Goal: Transaction & Acquisition: Purchase product/service

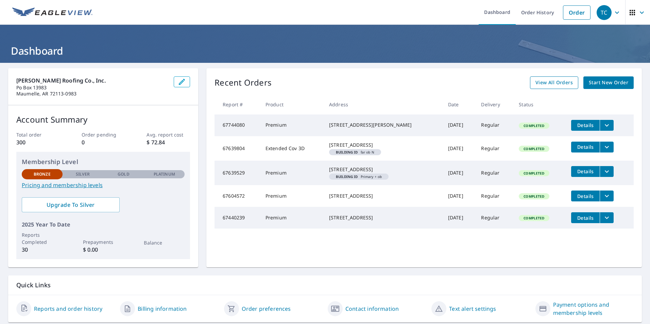
click at [541, 82] on span "View All Orders" at bounding box center [554, 83] width 37 height 9
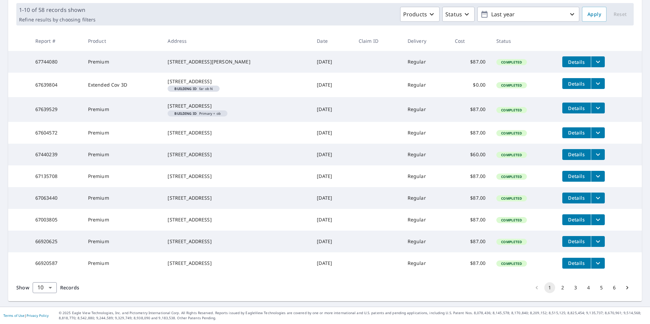
scroll to position [135, 0]
click at [558, 286] on button "2" at bounding box center [562, 288] width 11 height 11
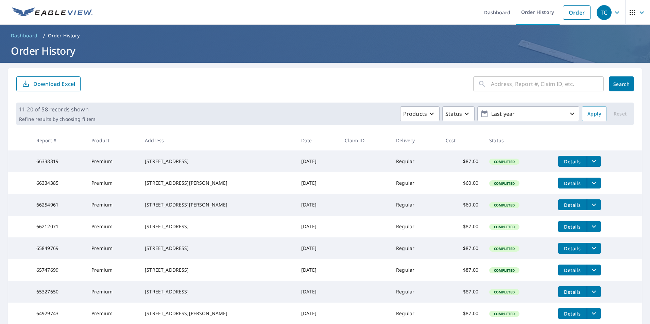
click at [511, 84] on input "text" at bounding box center [547, 83] width 113 height 19
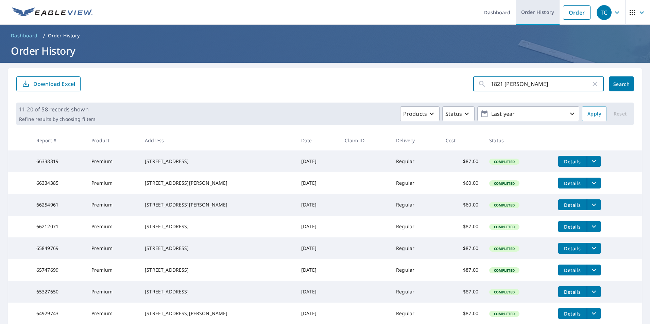
type input "1821 [PERSON_NAME]"
click button "Search" at bounding box center [621, 84] width 24 height 15
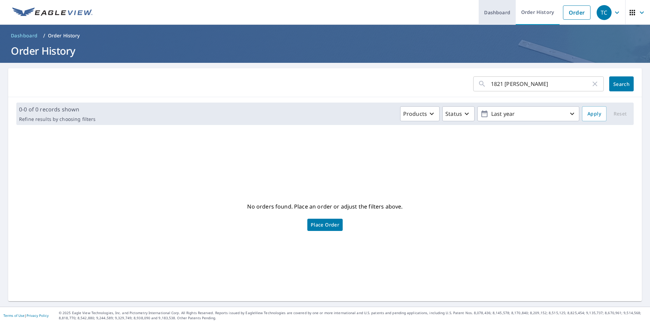
click at [488, 11] on link "Dashboard" at bounding box center [497, 12] width 37 height 25
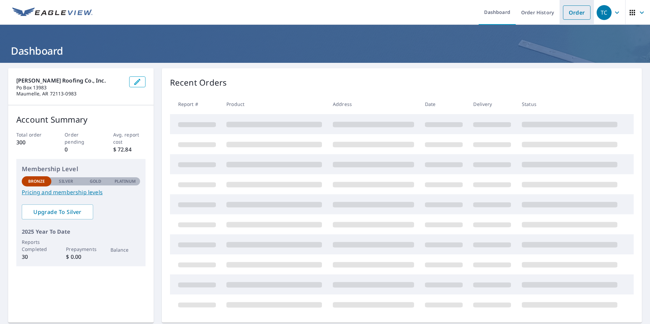
click at [576, 12] on link "Order" at bounding box center [577, 12] width 28 height 14
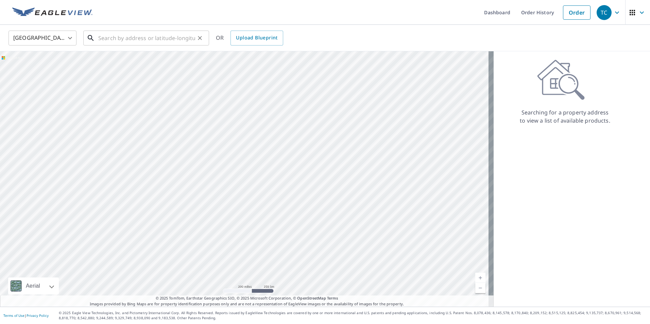
click at [184, 40] on input "text" at bounding box center [146, 38] width 97 height 19
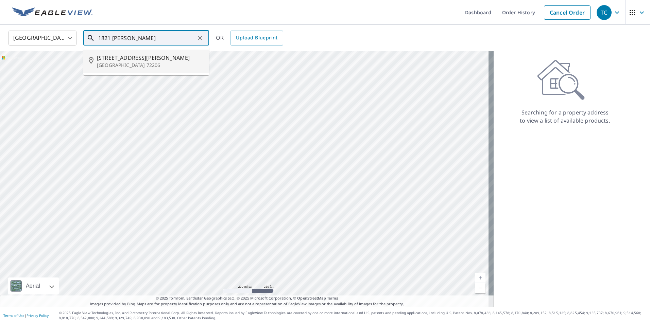
click at [110, 56] on span "[STREET_ADDRESS][PERSON_NAME]" at bounding box center [150, 58] width 107 height 8
type input "[STREET_ADDRESS][PERSON_NAME]"
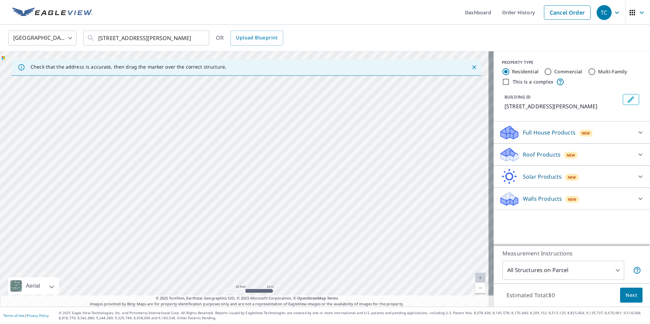
drag, startPoint x: 148, startPoint y: 240, endPoint x: 290, endPoint y: 36, distance: 248.9
click at [290, 36] on div "United States [GEOGRAPHIC_DATA] ​ [STREET_ADDRESS][PERSON_NAME] ​ OR Upload Blu…" at bounding box center [325, 166] width 650 height 282
click at [639, 151] on icon at bounding box center [641, 155] width 8 height 8
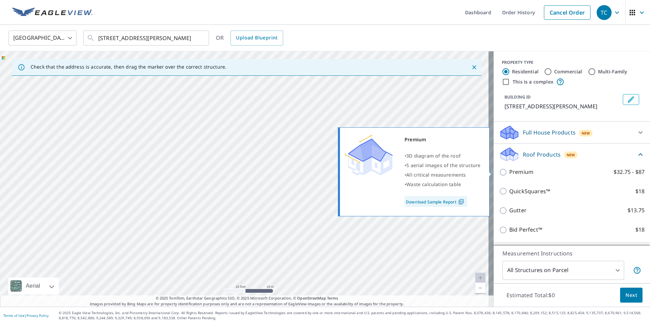
click at [499, 171] on input "Premium $32.75 - $87" at bounding box center [504, 172] width 10 height 8
checkbox input "true"
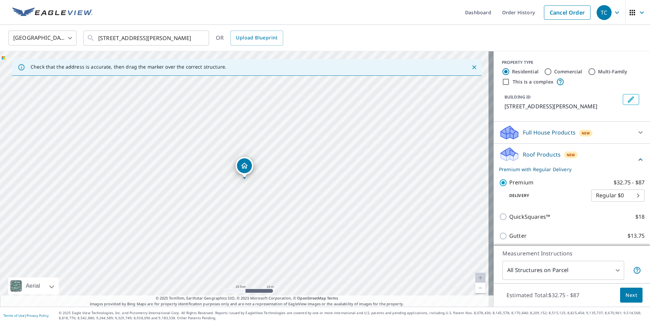
click at [627, 294] on span "Next" at bounding box center [632, 295] width 12 height 9
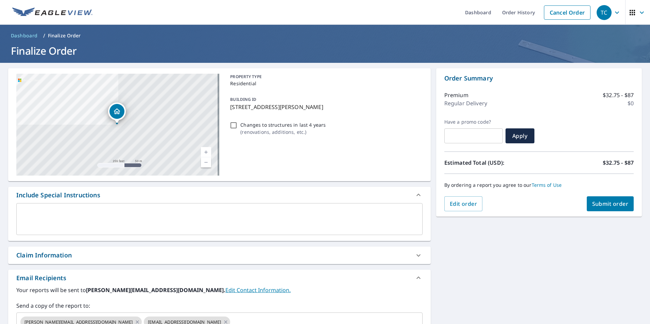
click at [230, 124] on input "Changes to structures in last 4 years ( renovations, additions, etc. )" at bounding box center [234, 125] width 8 height 8
checkbox input "true"
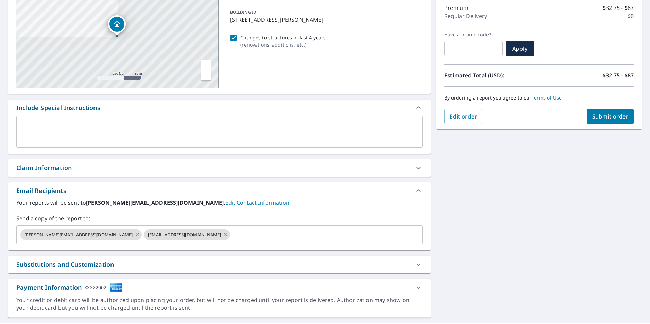
scroll to position [104, 0]
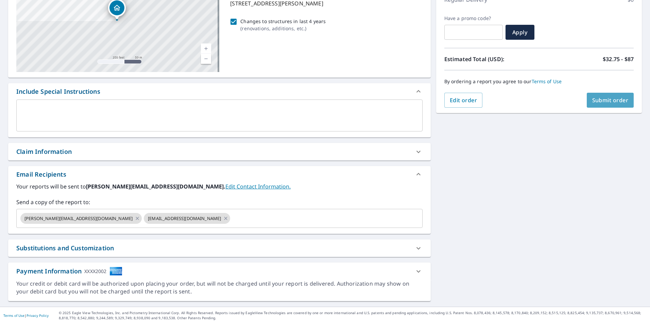
click at [601, 99] on span "Submit order" at bounding box center [610, 100] width 36 height 7
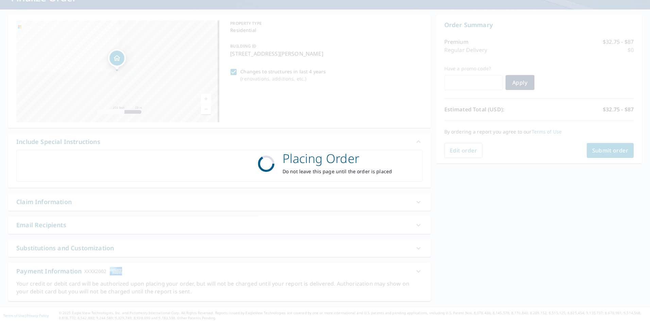
scroll to position [53, 0]
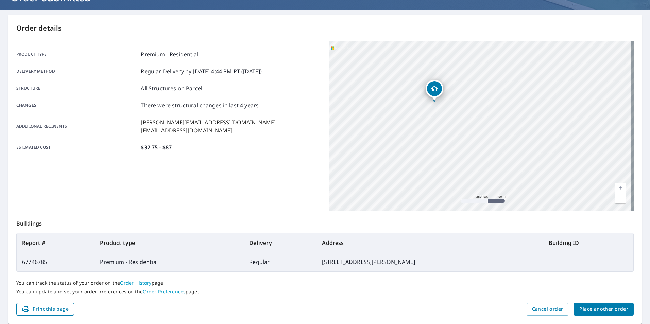
click at [54, 309] on span "Print this page" at bounding box center [45, 309] width 47 height 9
